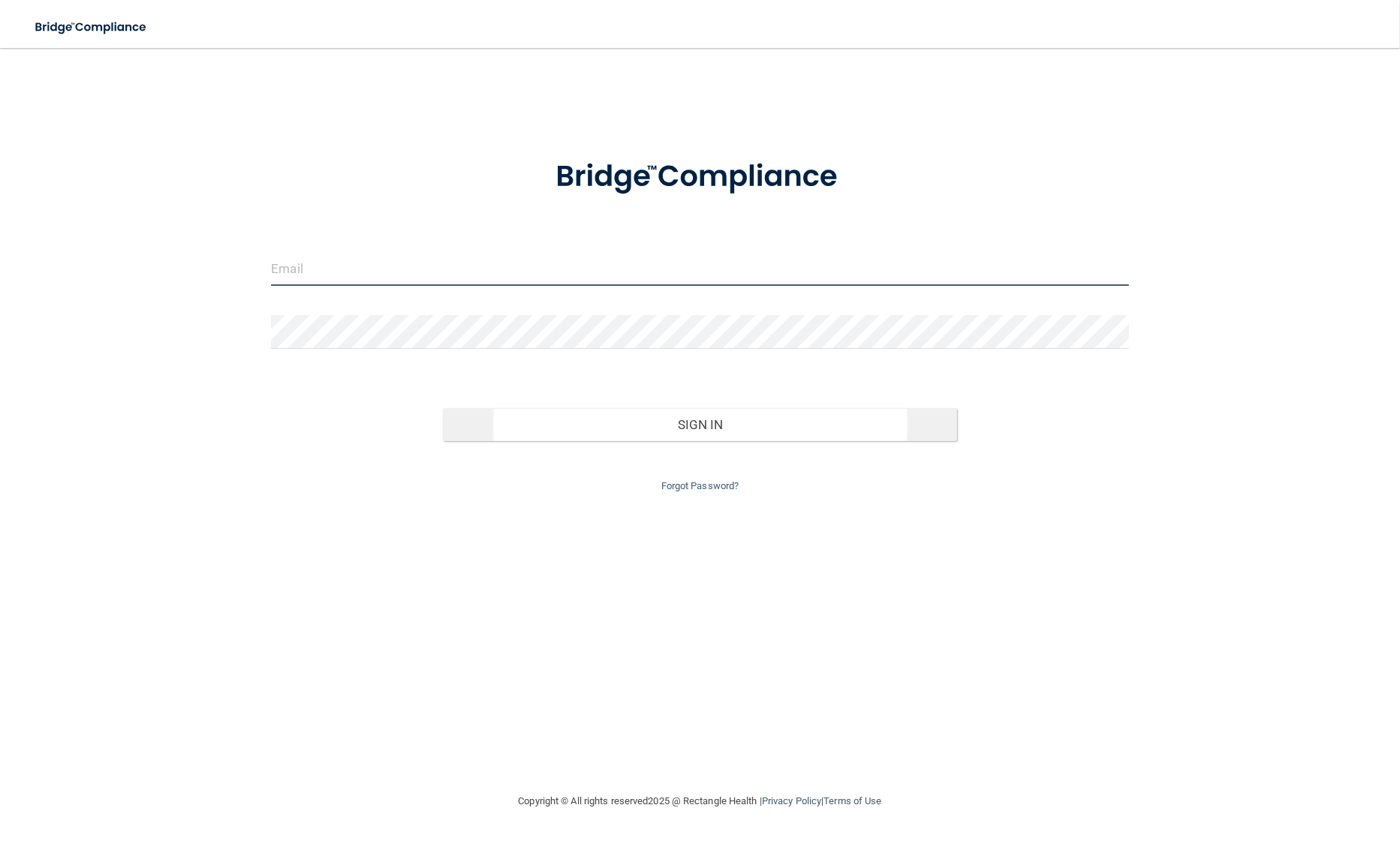
type input "[PERSON_NAME][EMAIL_ADDRESS][PERSON_NAME][DOMAIN_NAME]"
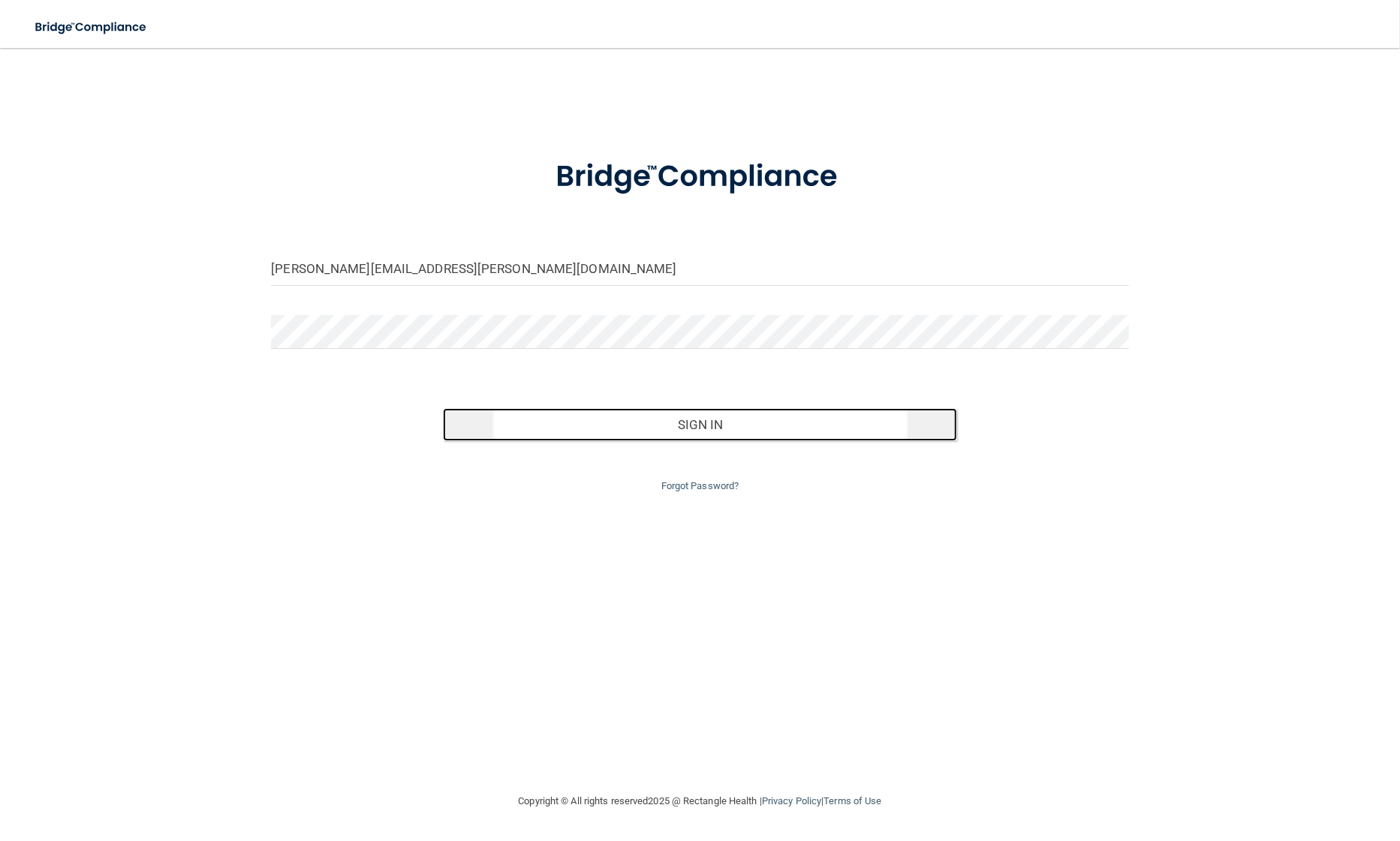
click at [605, 427] on button "Sign In" at bounding box center [700, 424] width 515 height 33
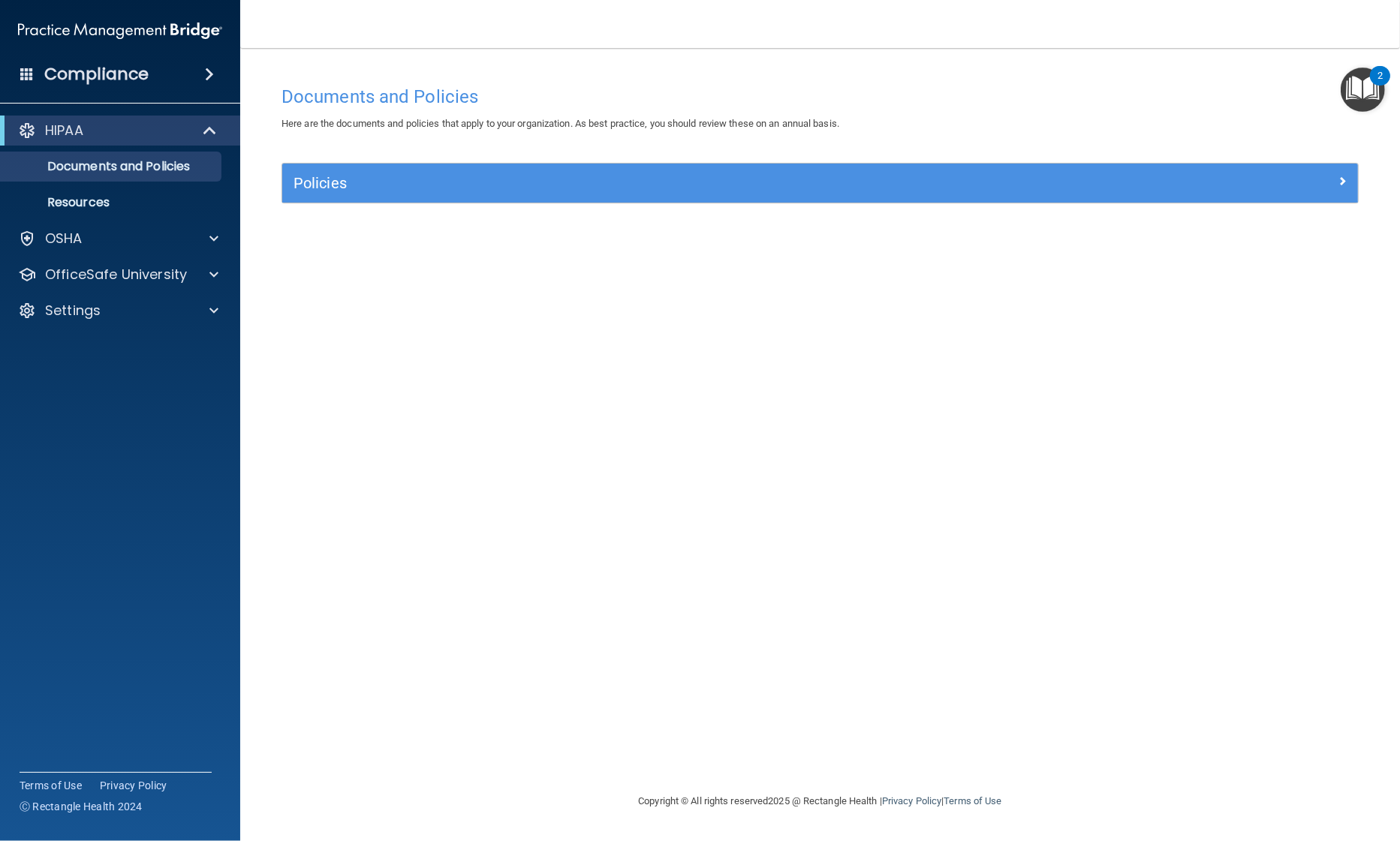
click at [1362, 84] on img "Open Resource Center, 2 new notifications" at bounding box center [1363, 90] width 44 height 44
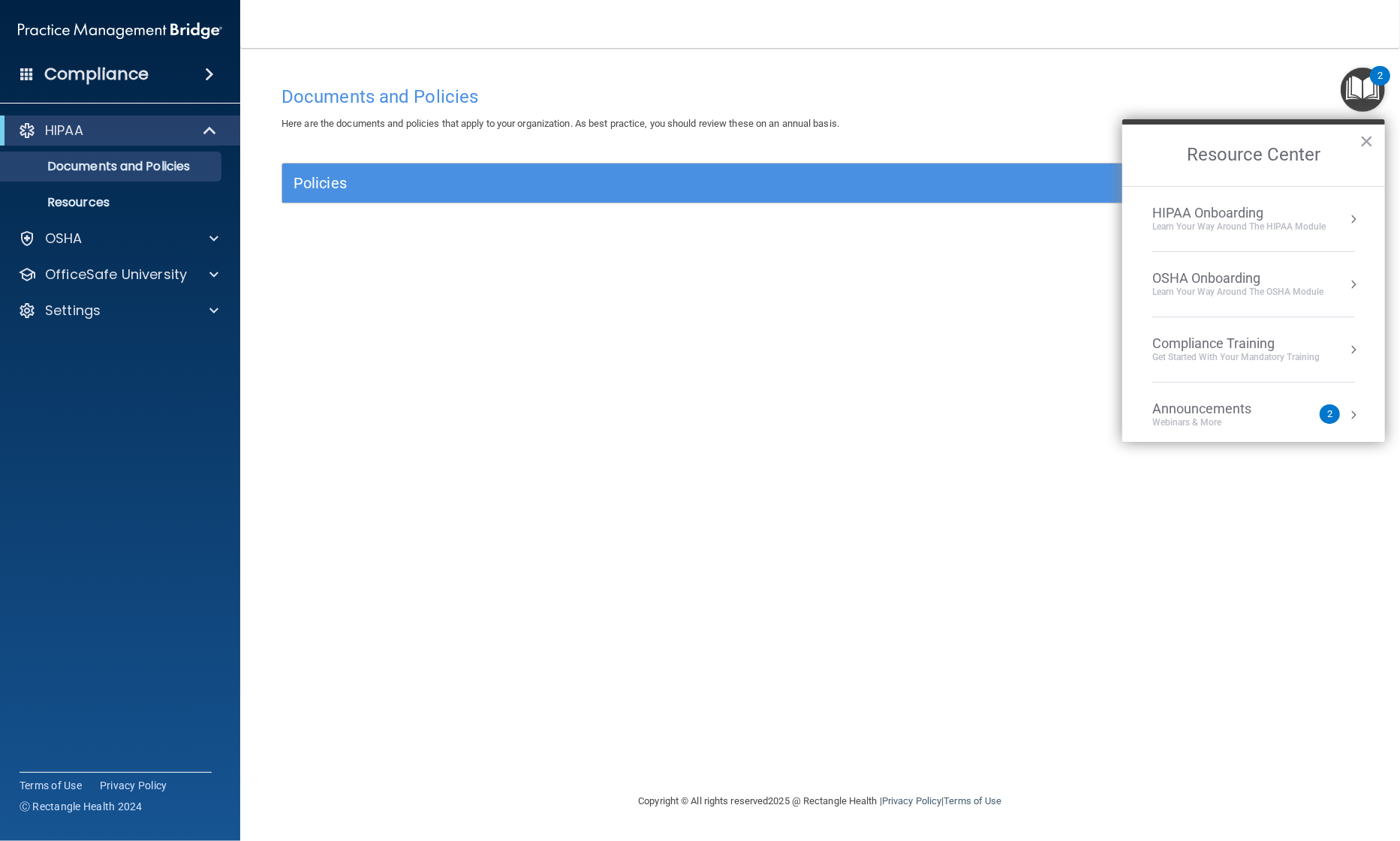
click at [1247, 223] on div "Learn Your Way around the HIPAA module" at bounding box center [1239, 227] width 174 height 13
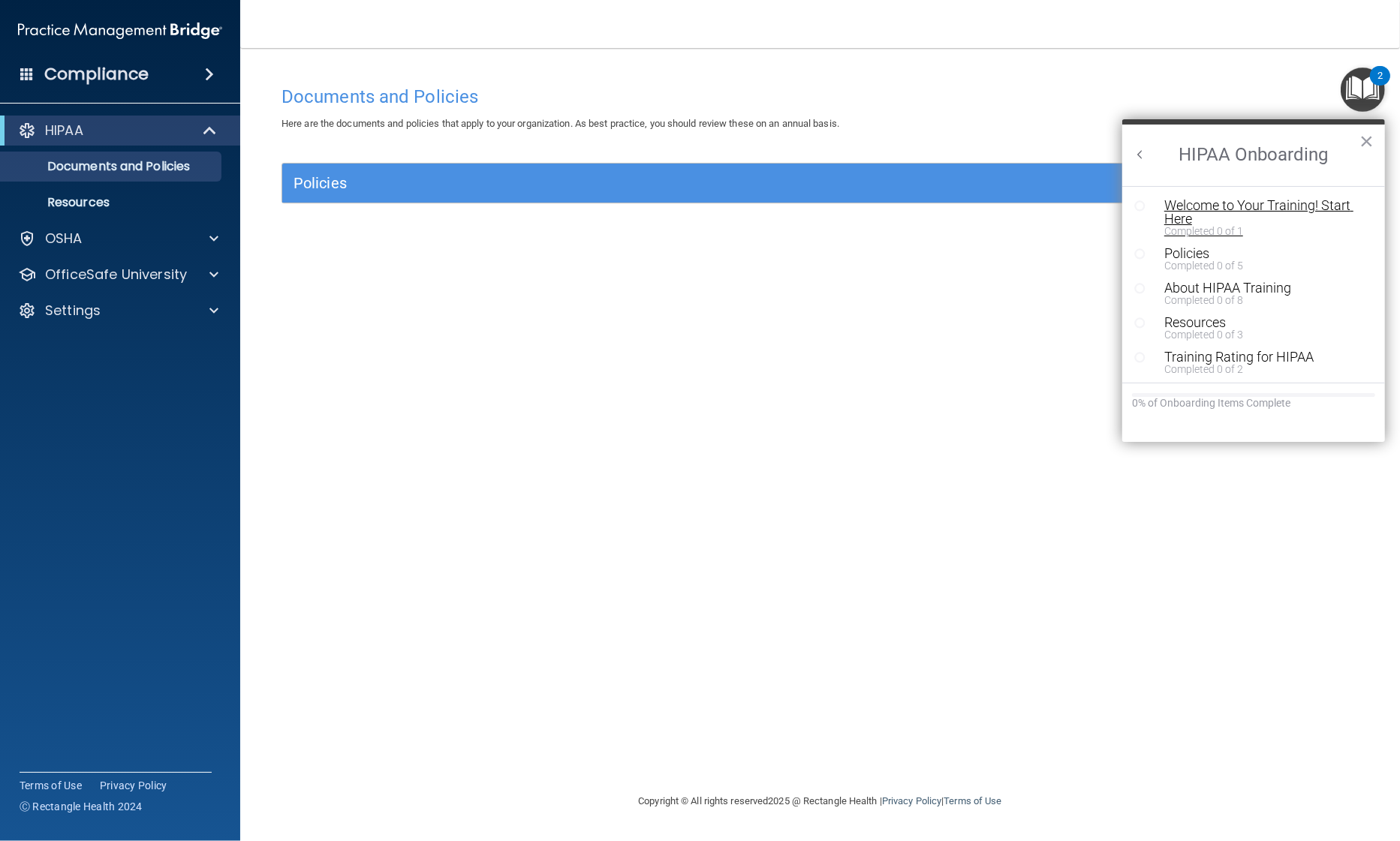
click at [1200, 216] on div "Welcome to Your Training! Start Here" at bounding box center [1260, 212] width 191 height 27
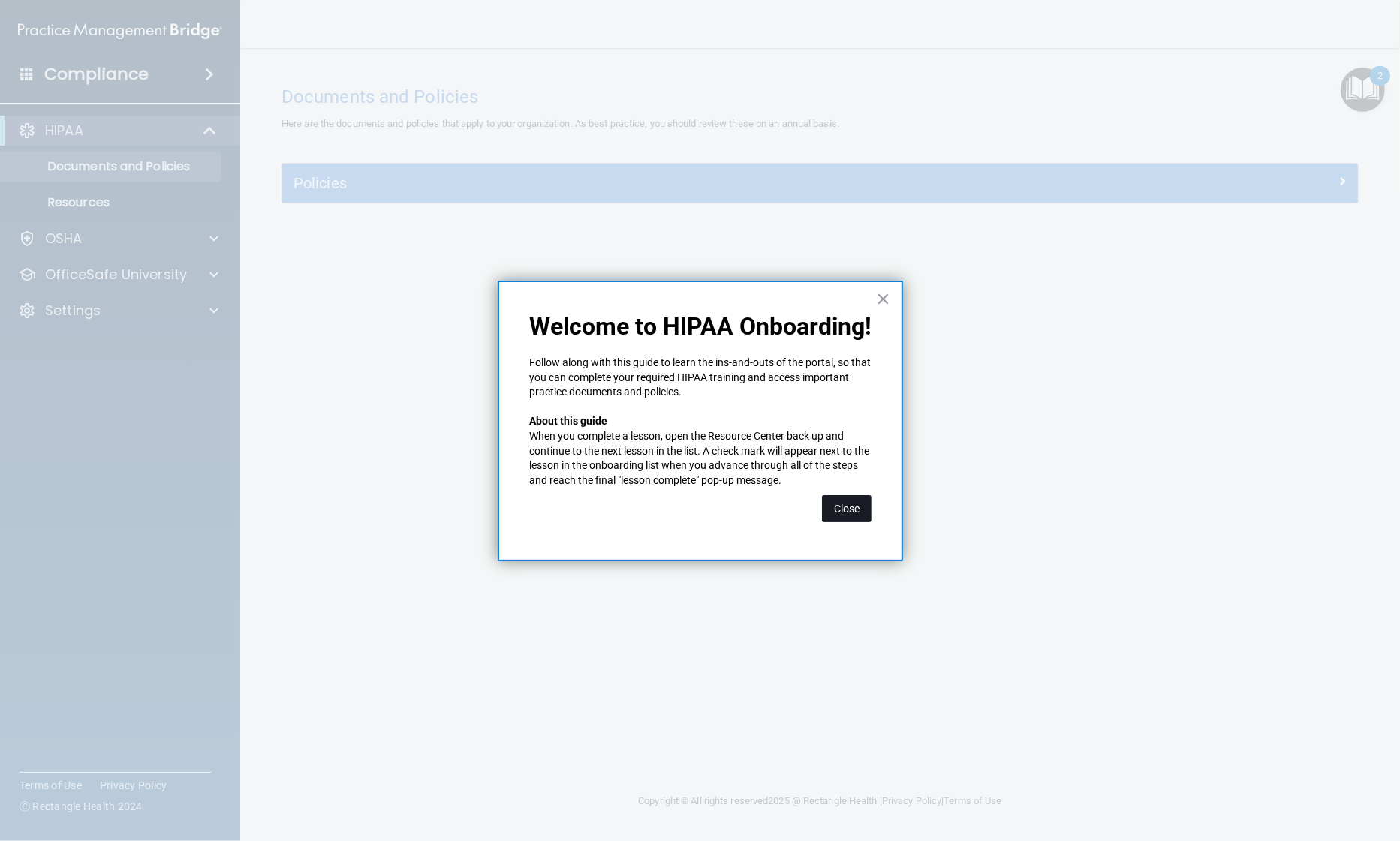
click at [847, 511] on button "Close" at bounding box center [847, 509] width 50 height 27
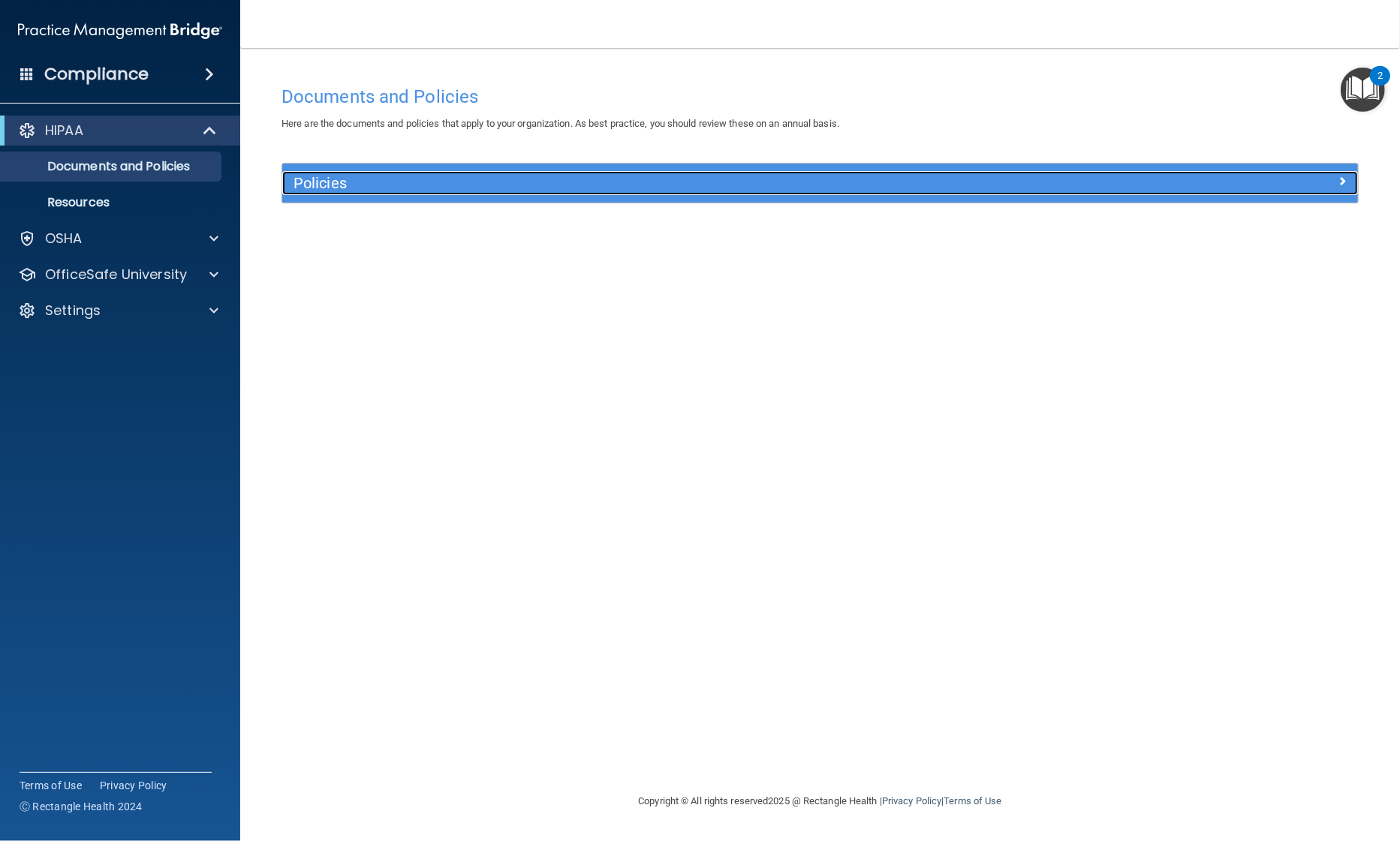
click at [792, 191] on h5 "Policies" at bounding box center [686, 183] width 784 height 17
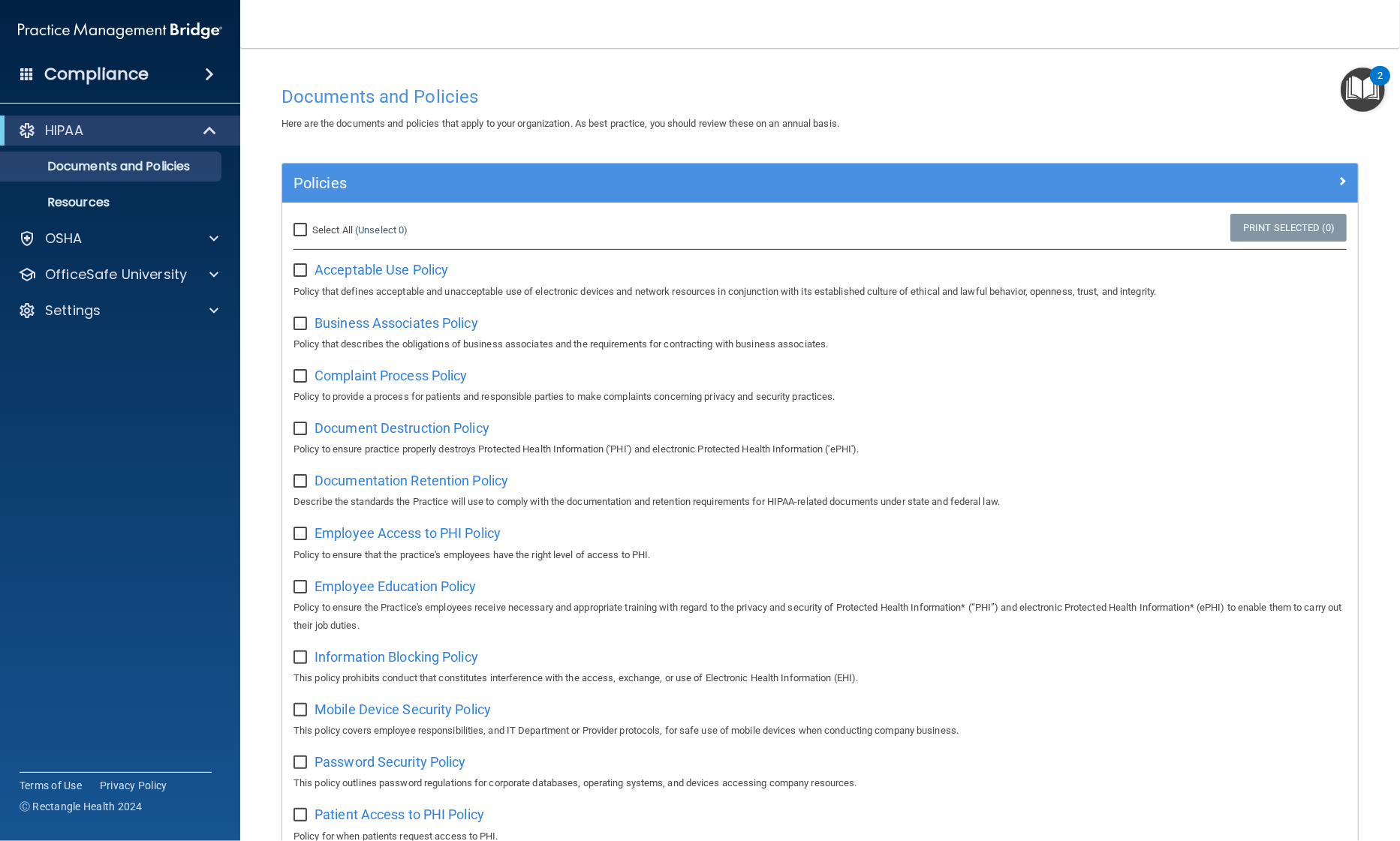
click at [1357, 99] on img "Open Resource Center, 2 new notifications" at bounding box center [1363, 90] width 44 height 44
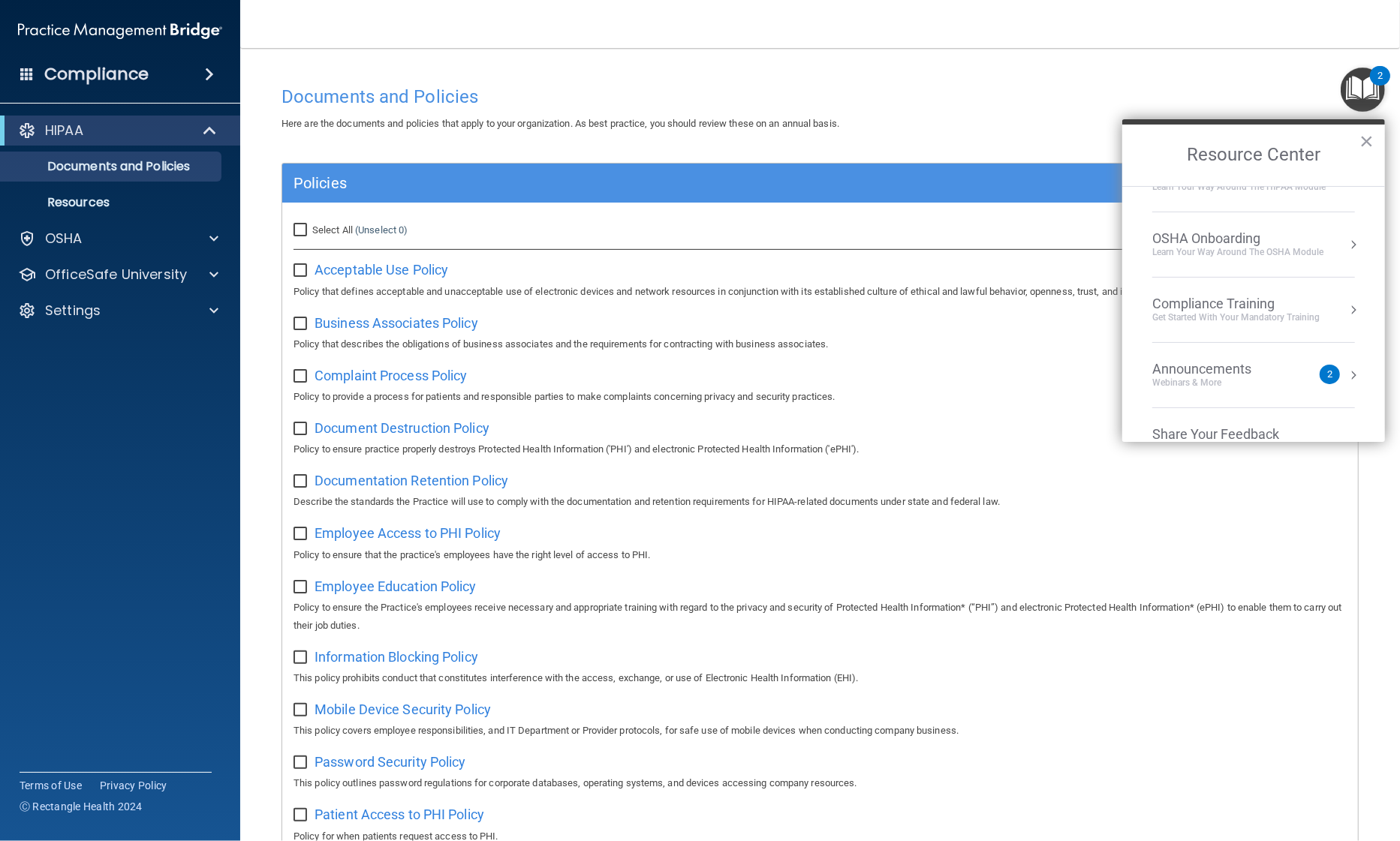
scroll to position [39, 0]
click at [1189, 306] on div "Compliance Training" at bounding box center [1236, 305] width 167 height 17
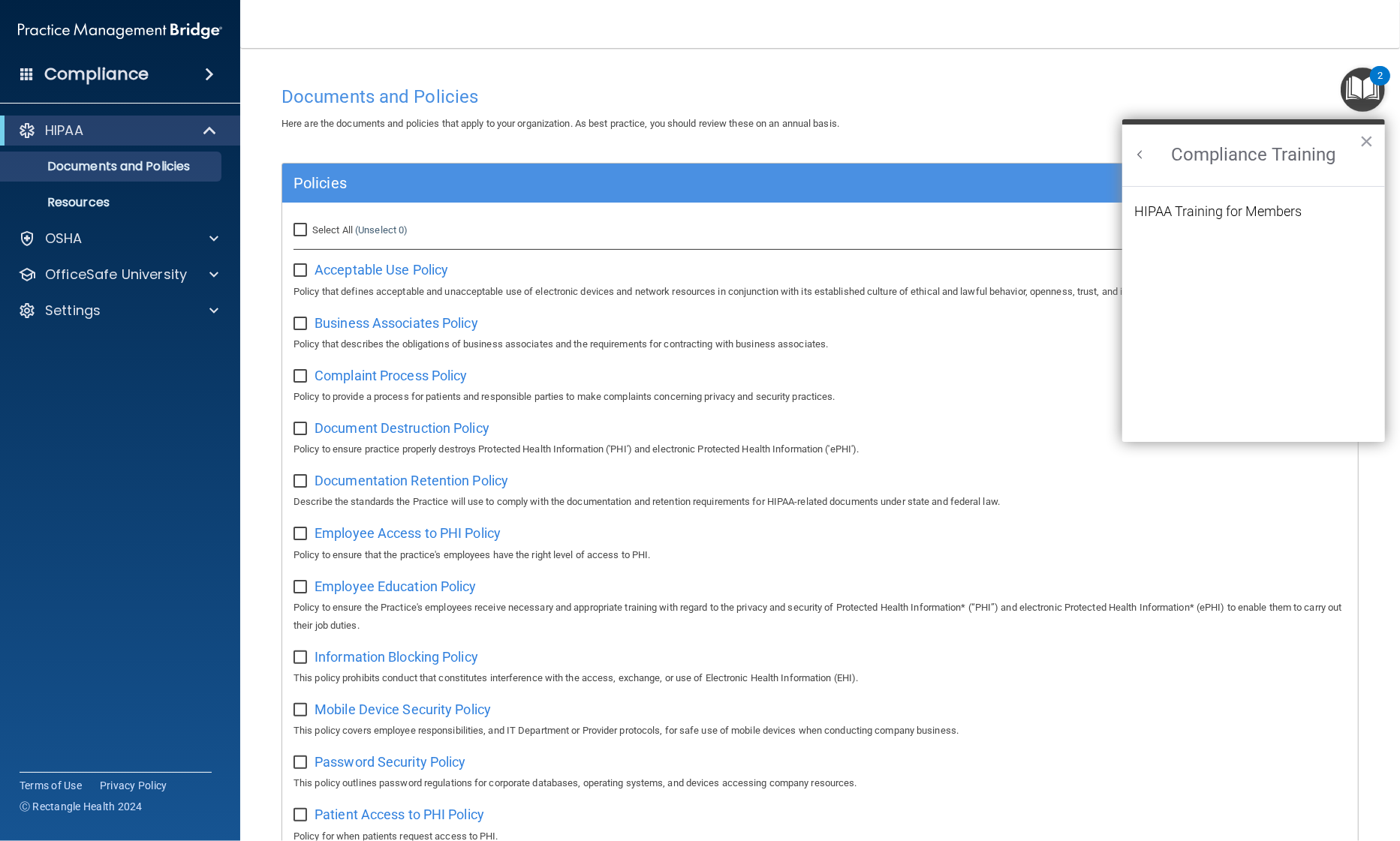
scroll to position [0, 0]
click at [1167, 213] on div "HIPAA Training for Members" at bounding box center [1218, 211] width 167 height 13
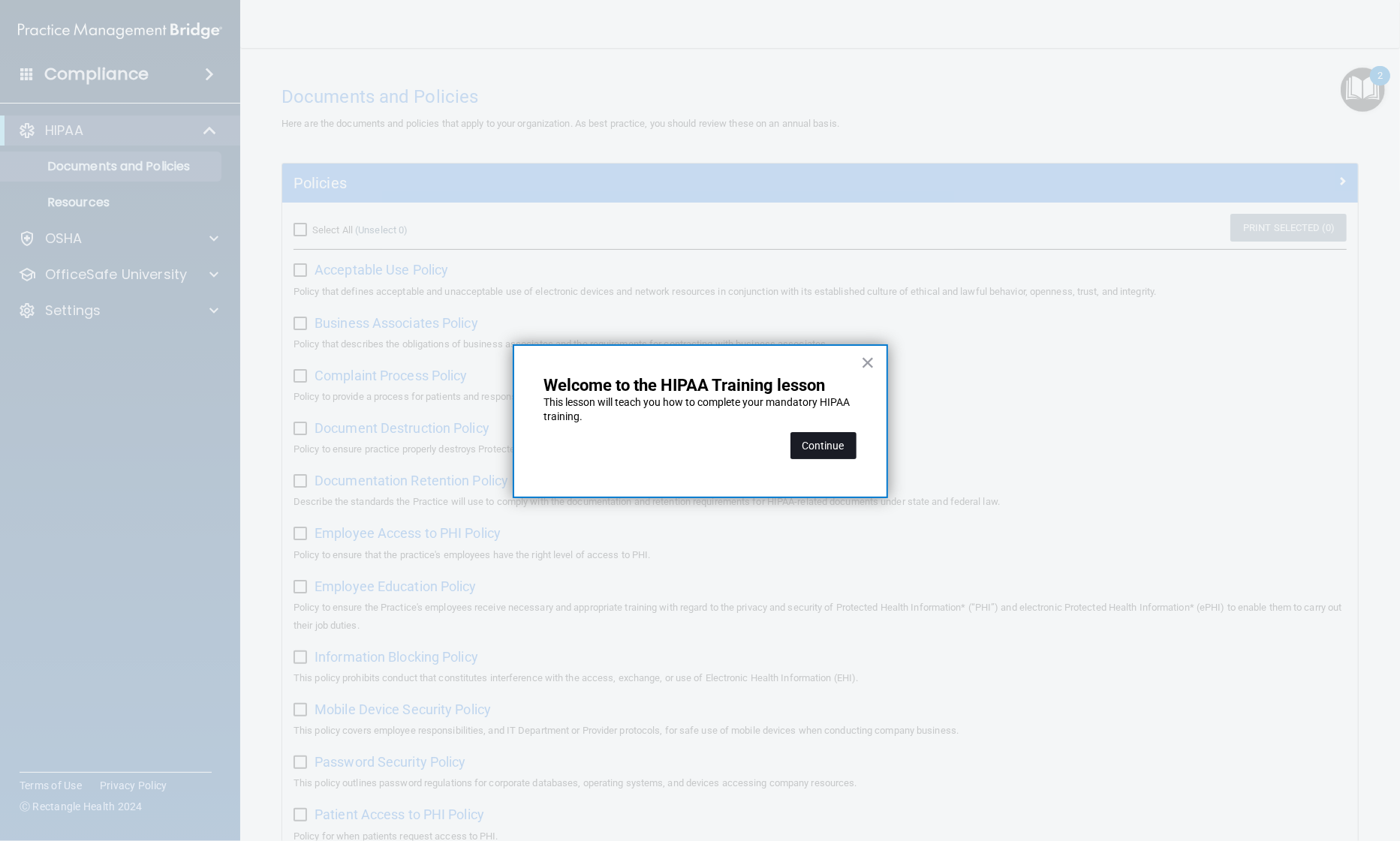
click at [818, 454] on button "Continue" at bounding box center [824, 446] width 66 height 27
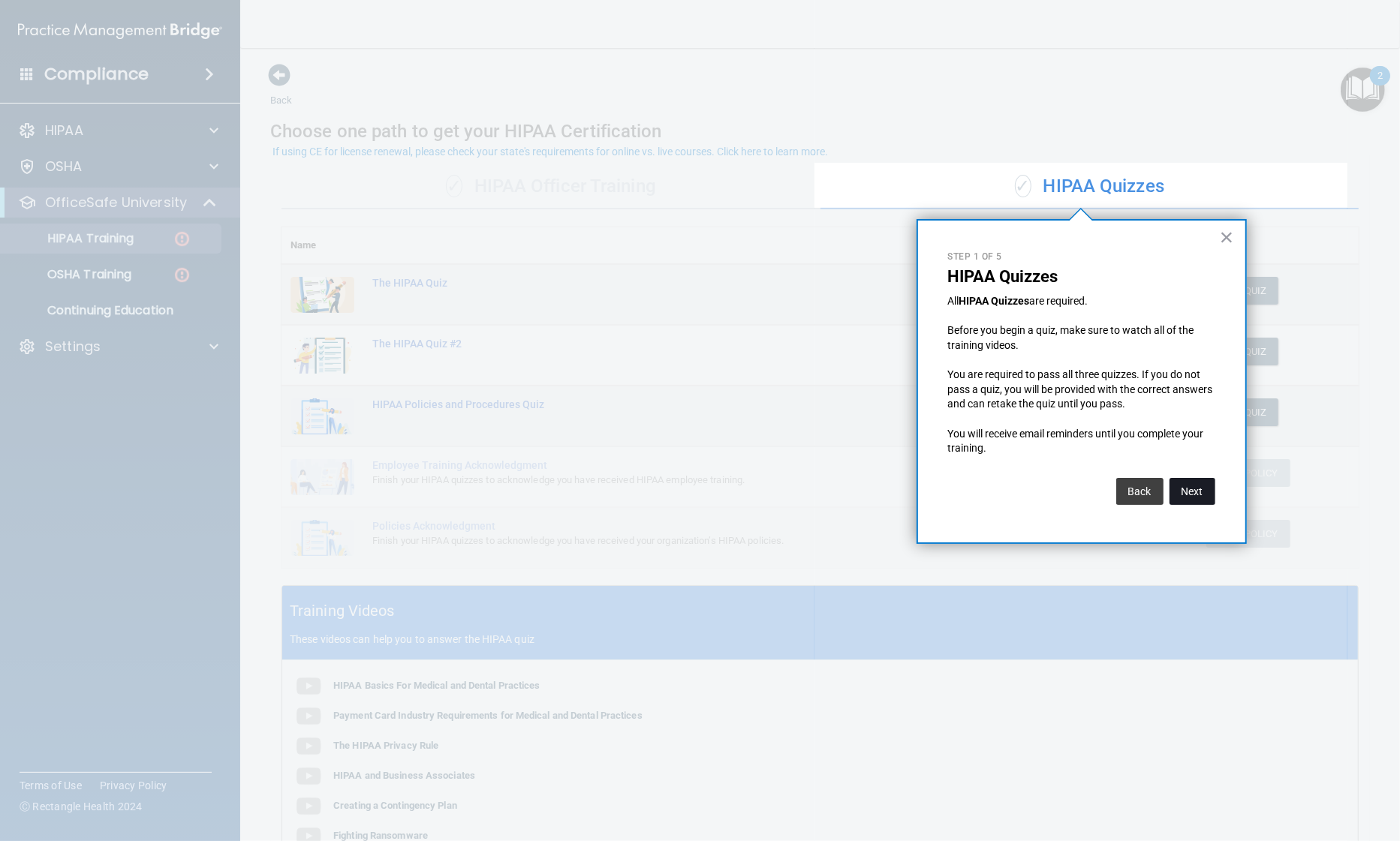
click at [1196, 496] on button "Next" at bounding box center [1192, 492] width 46 height 27
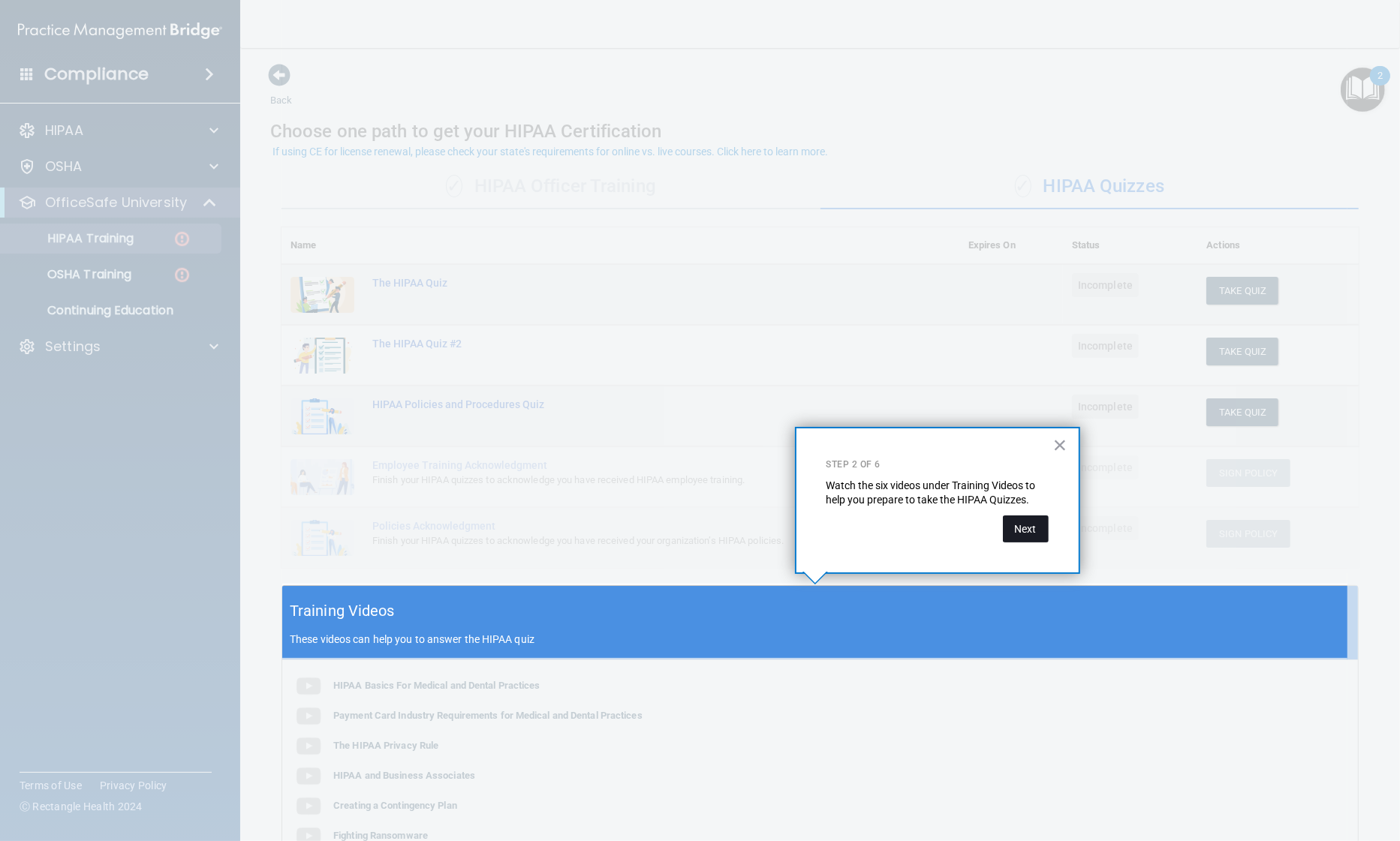
click at [1020, 533] on button "Next" at bounding box center [1026, 529] width 46 height 27
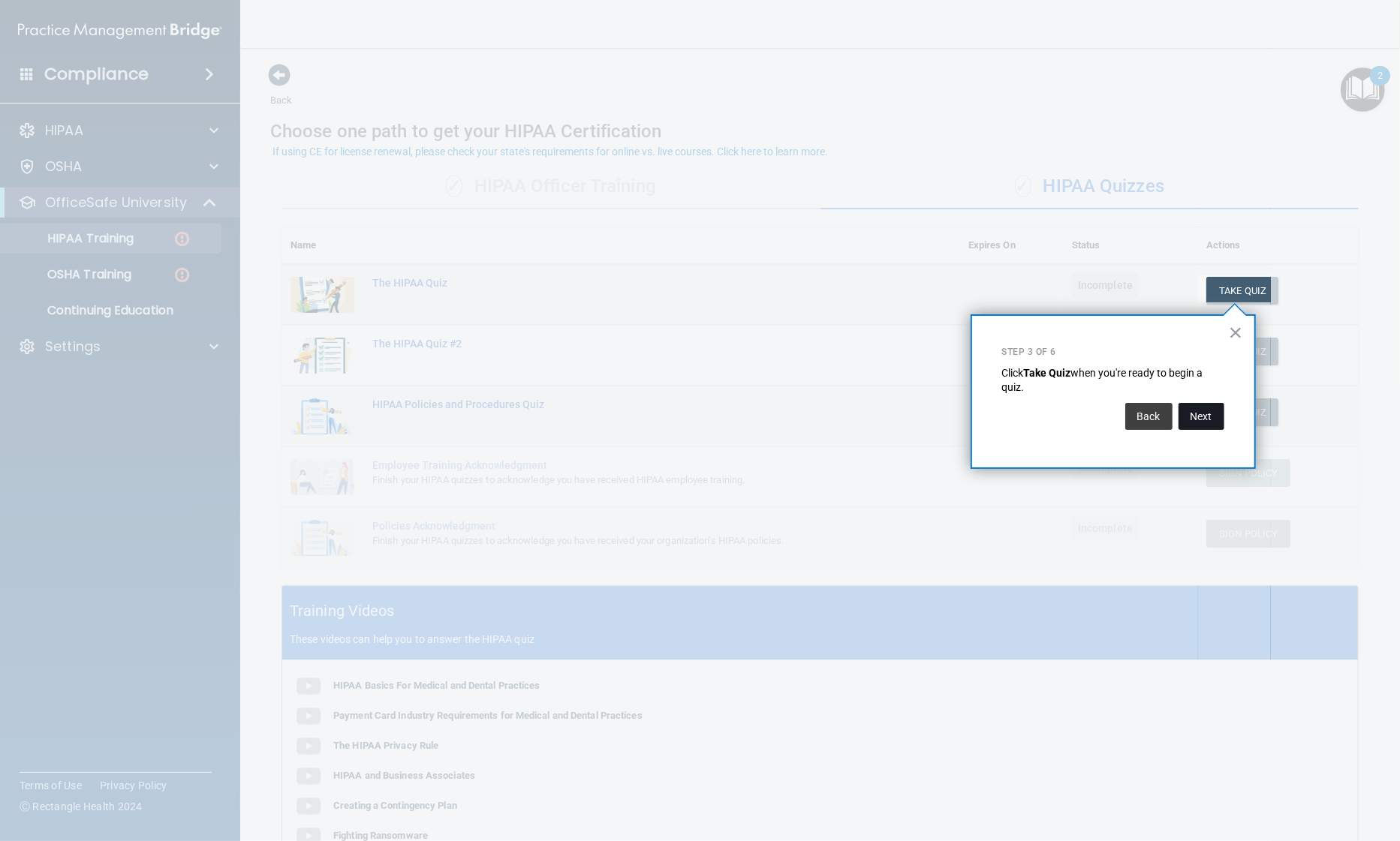
click at [1202, 417] on button "Next" at bounding box center [1201, 417] width 46 height 27
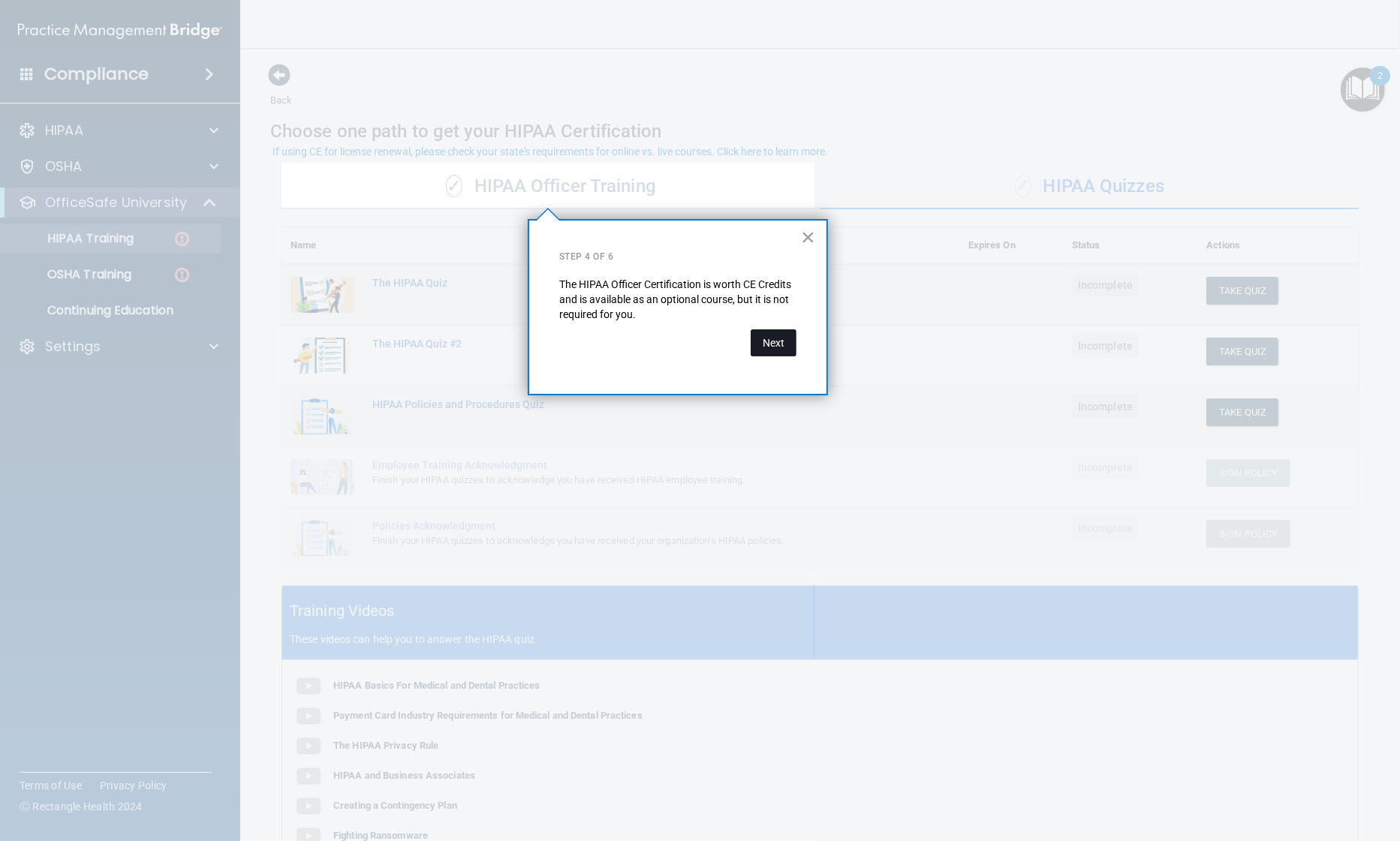
click at [773, 346] on button "Next" at bounding box center [773, 343] width 46 height 27
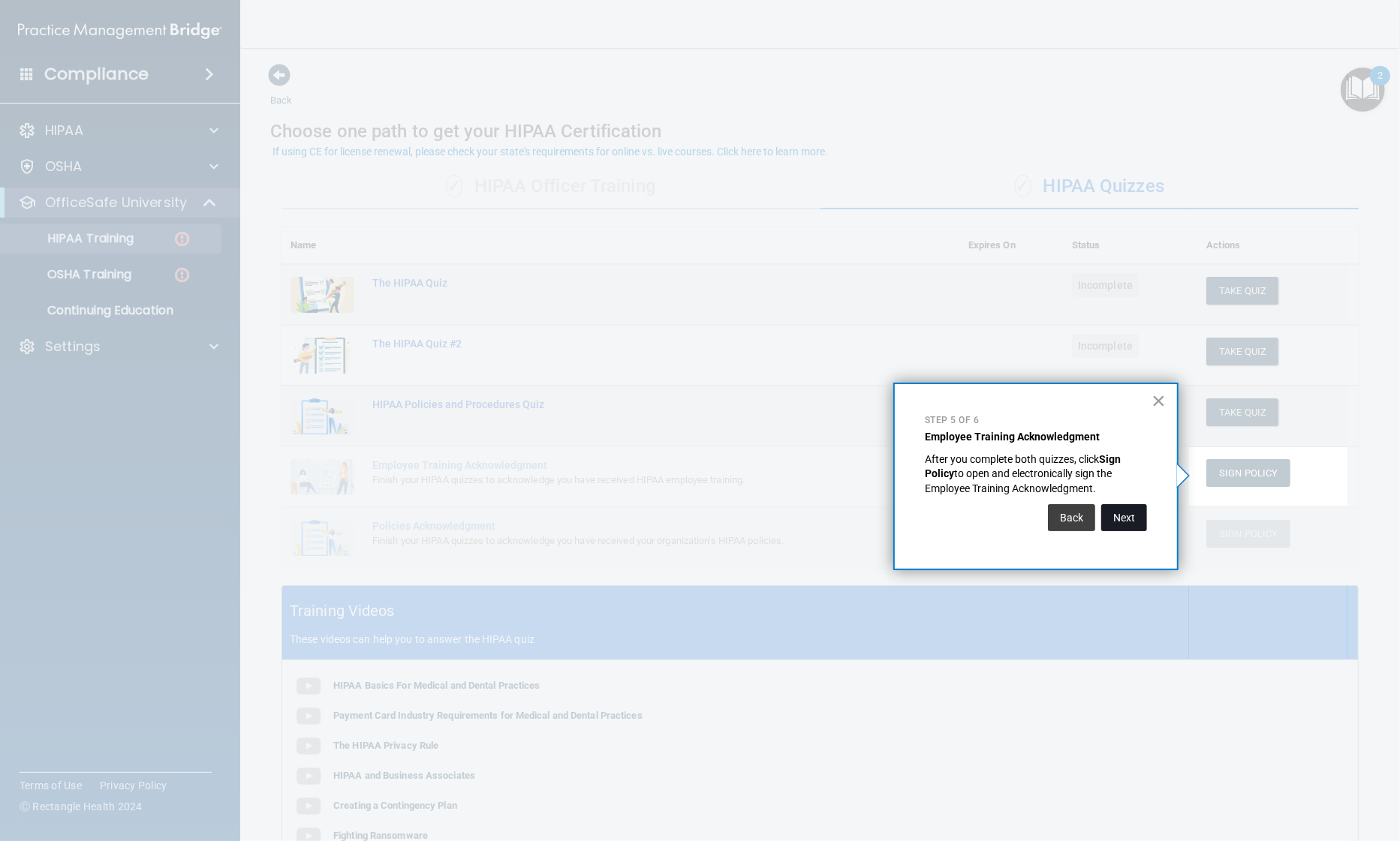
click at [1117, 521] on button "Next" at bounding box center [1124, 518] width 46 height 27
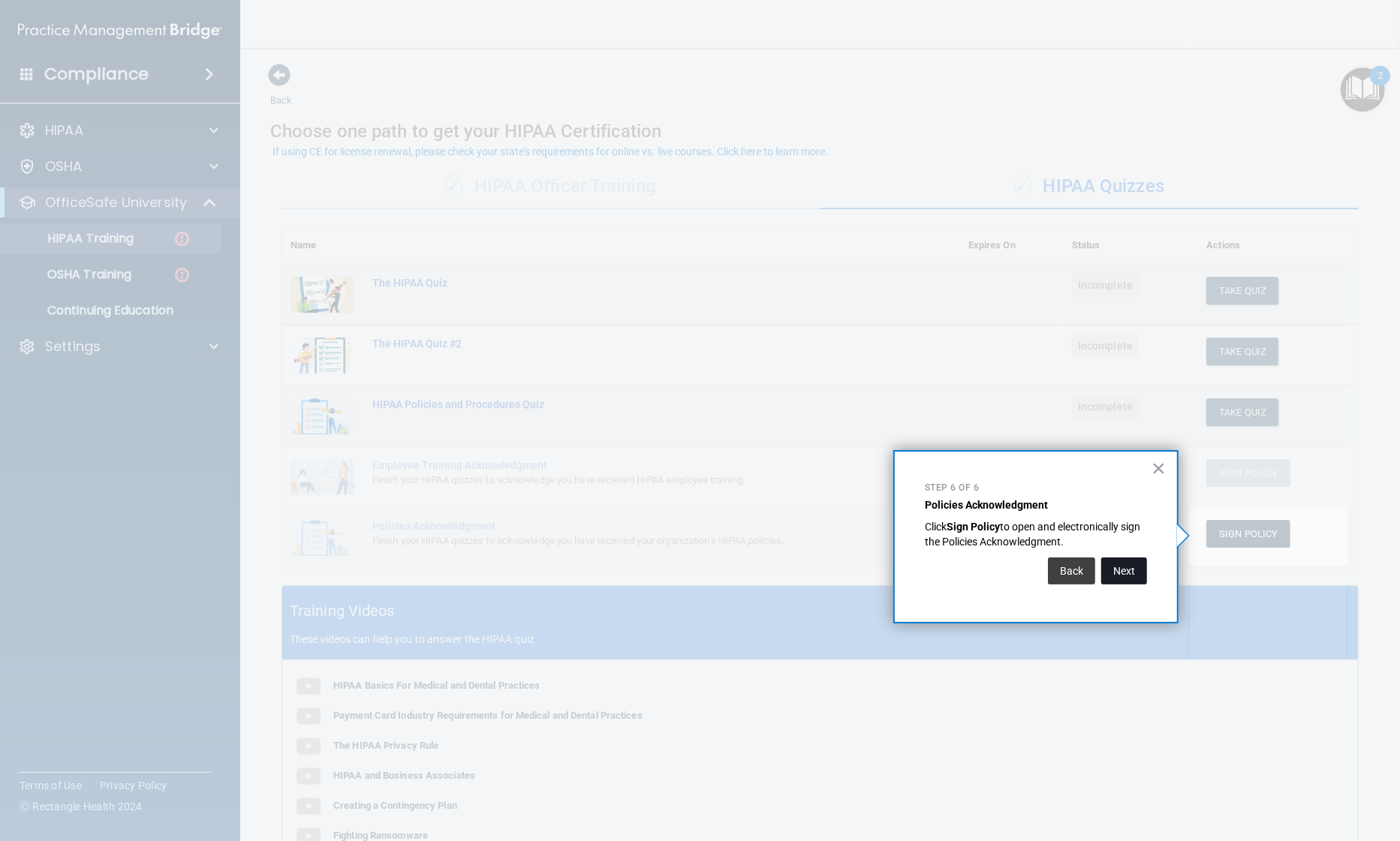
click at [1125, 574] on button "Next" at bounding box center [1124, 571] width 46 height 27
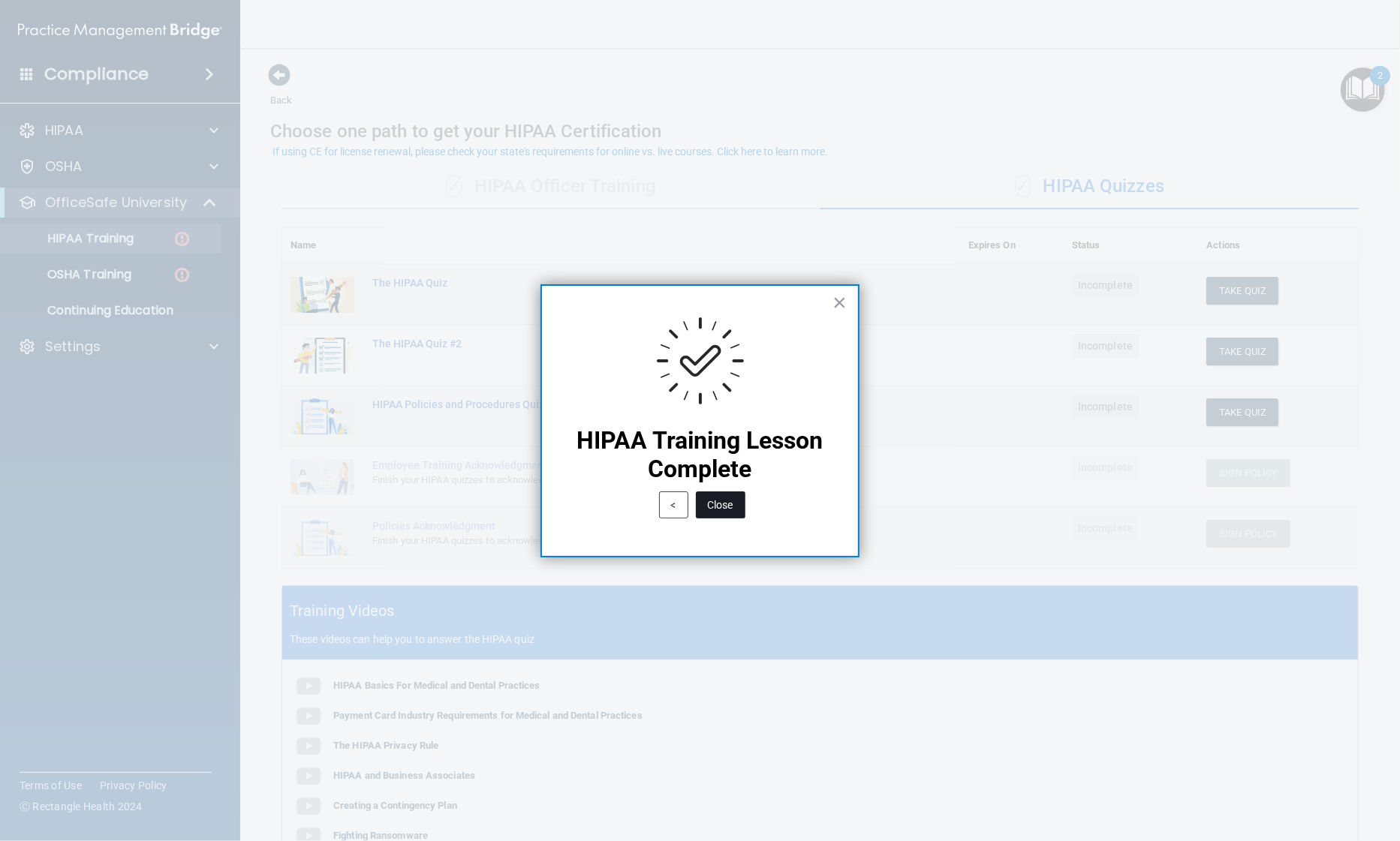
click at [723, 508] on button "Close" at bounding box center [721, 505] width 50 height 27
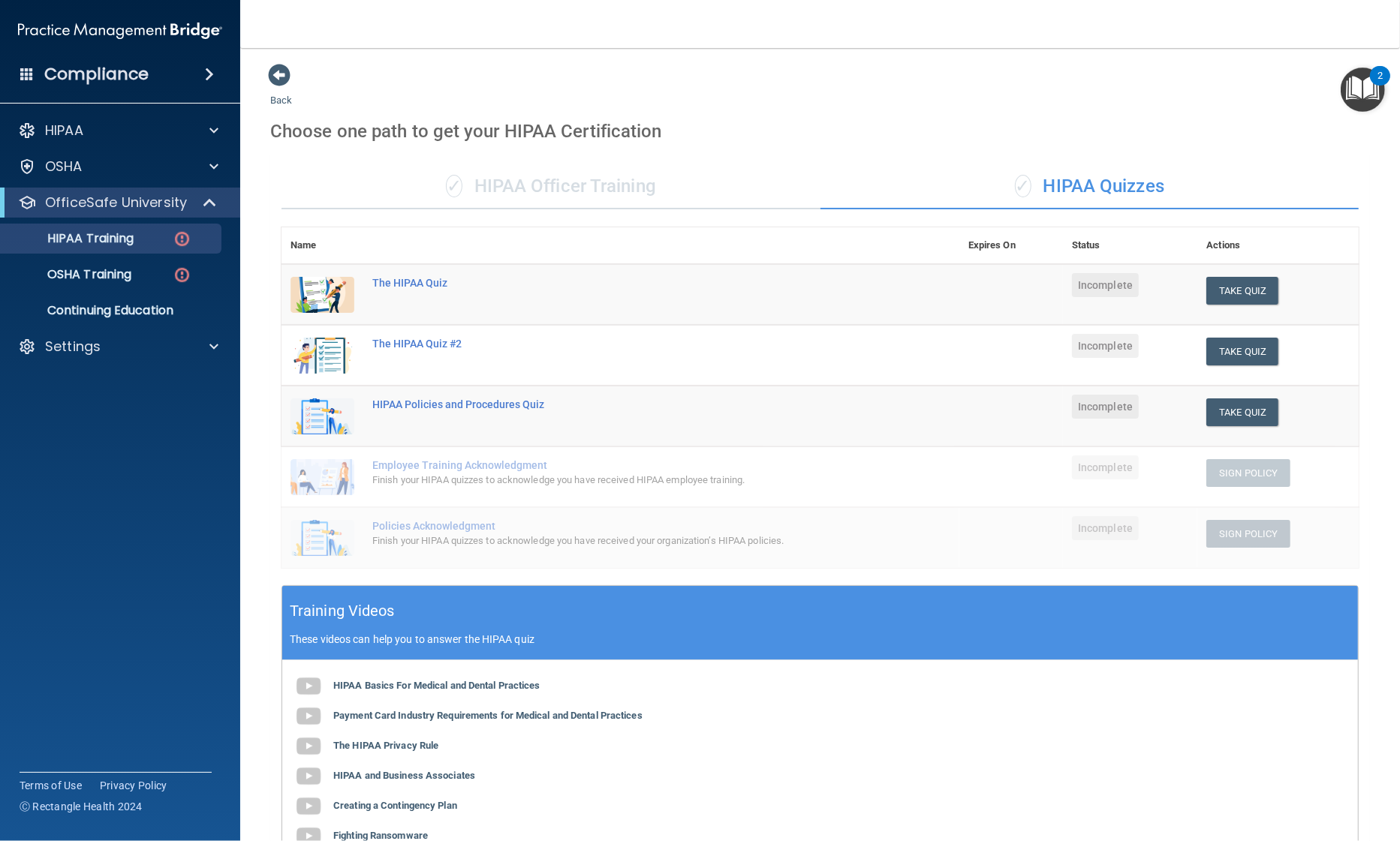
scroll to position [207, 0]
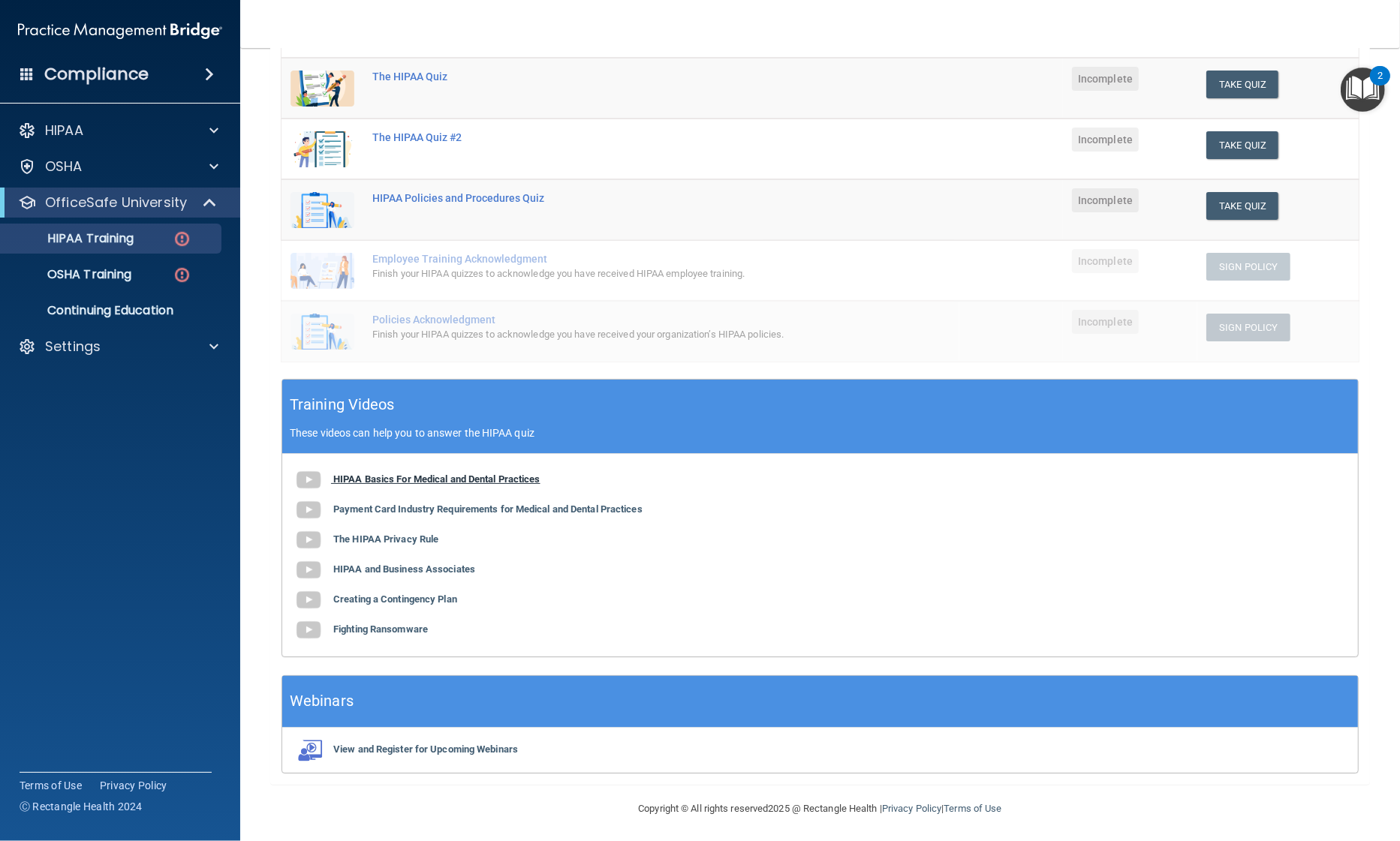
click at [500, 473] on b "HIPAA Basics For Medical and Dental Practices" at bounding box center [436, 479] width 208 height 11
click at [393, 506] on b "Payment Card Industry Requirements for Medical and Dental Practices" at bounding box center [488, 509] width 309 height 11
